Goal: Information Seeking & Learning: Learn about a topic

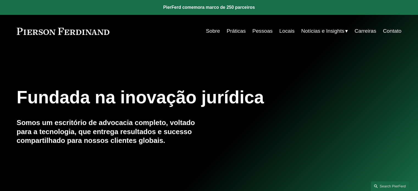
click at [211, 33] on font "Sobre" at bounding box center [213, 31] width 14 height 6
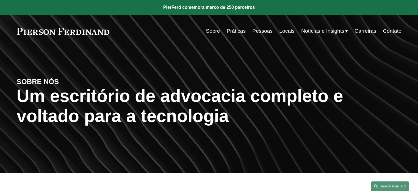
click at [235, 32] on font "Práticas" at bounding box center [236, 31] width 19 height 6
